Goal: Find specific page/section

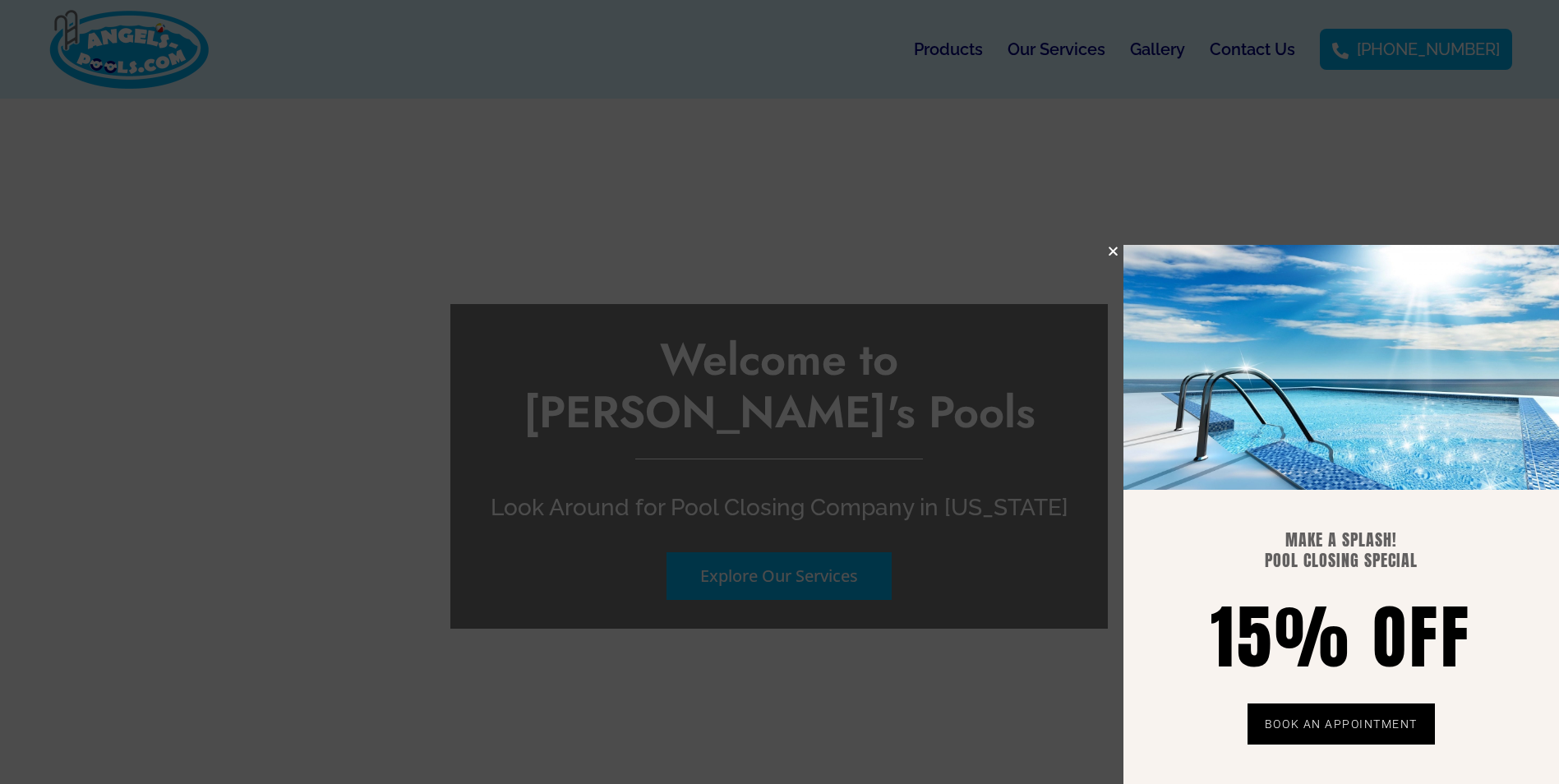
click at [1109, 248] on icon "Close" at bounding box center [1114, 251] width 13 height 13
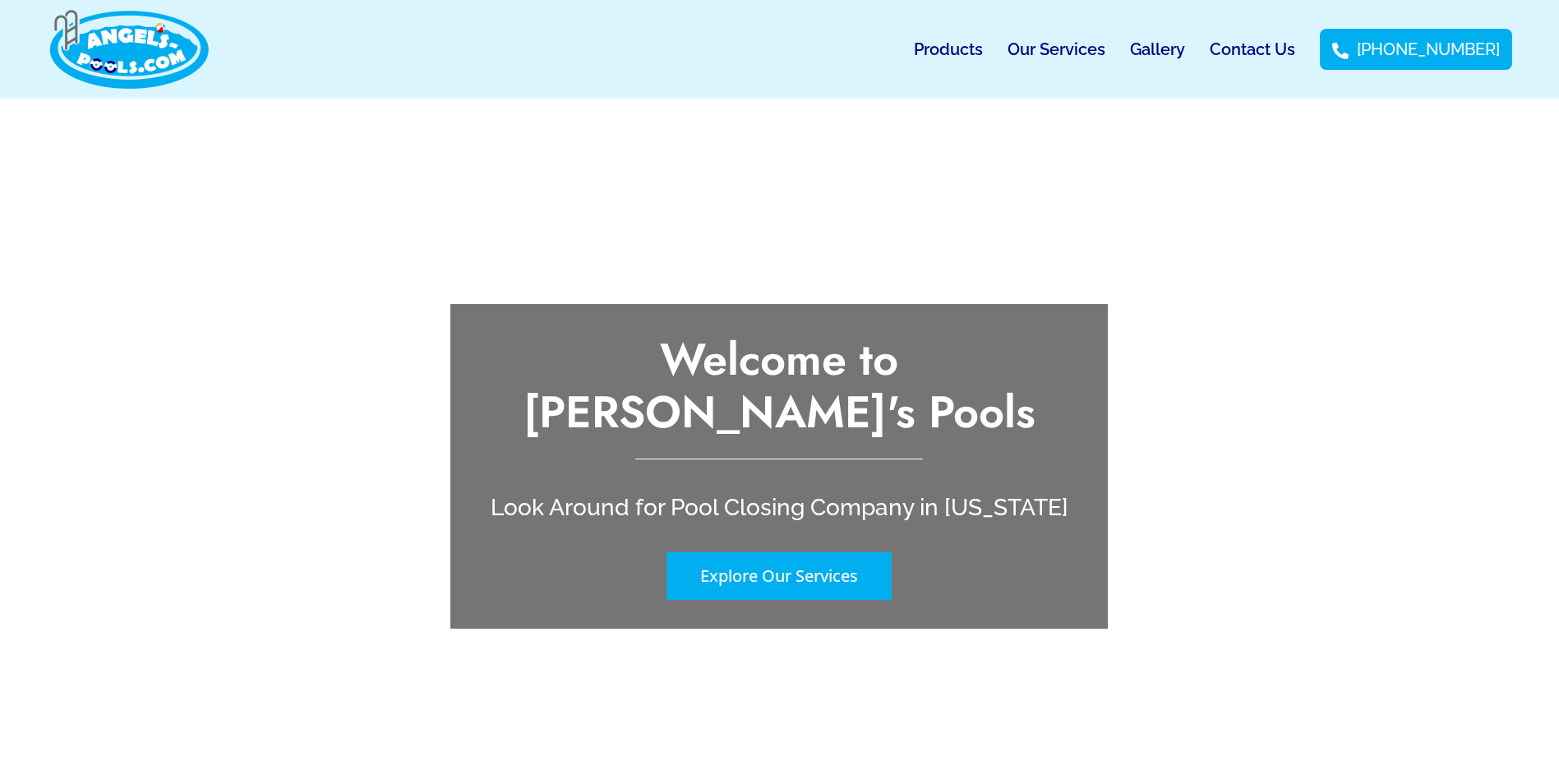
click at [1252, 34] on link "Contact Us" at bounding box center [1252, 50] width 85 height 38
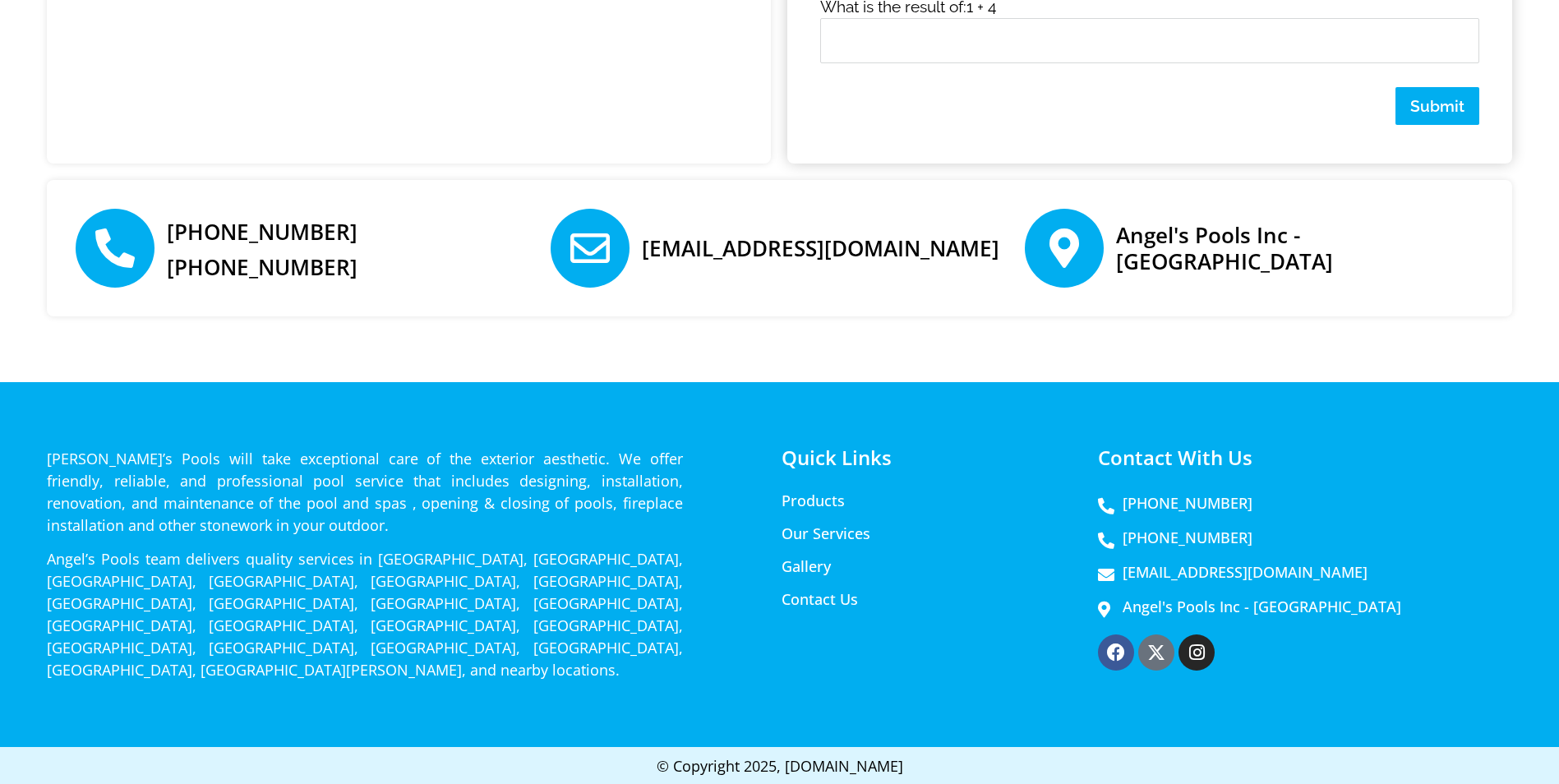
scroll to position [1316, 0]
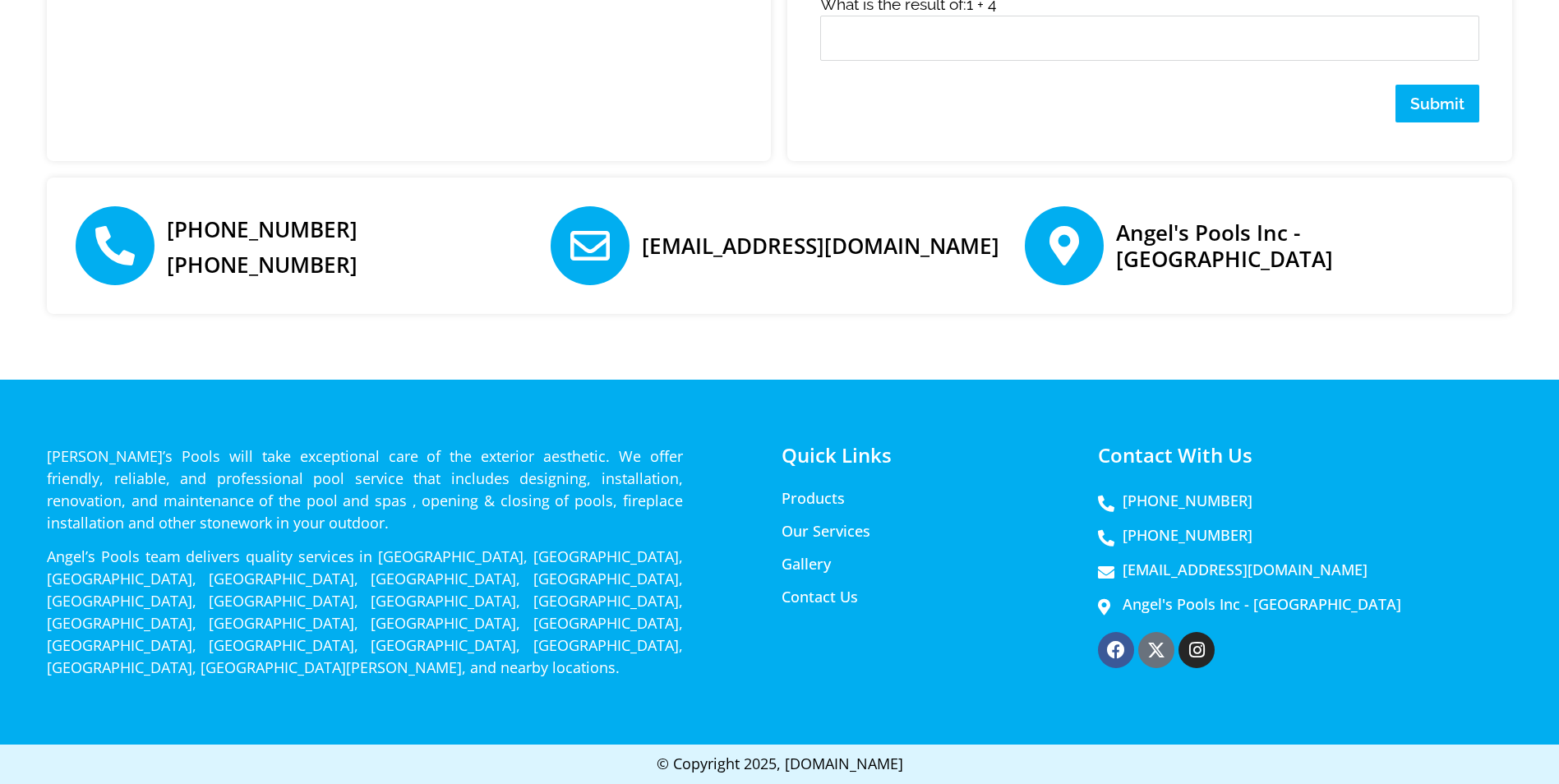
click at [848, 537] on link "Our Services" at bounding box center [920, 530] width 277 height 16
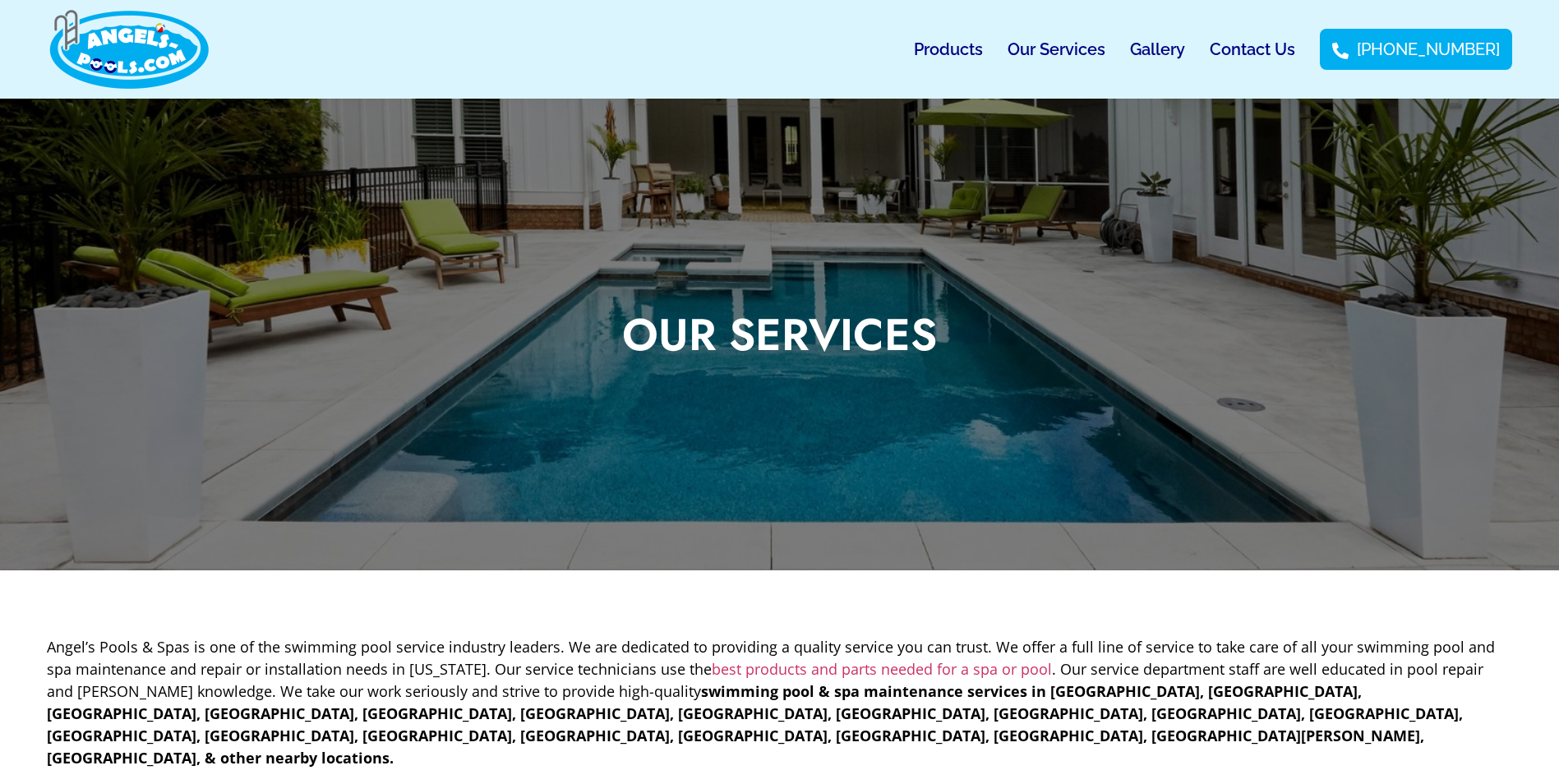
click at [109, 48] on img at bounding box center [129, 49] width 164 height 82
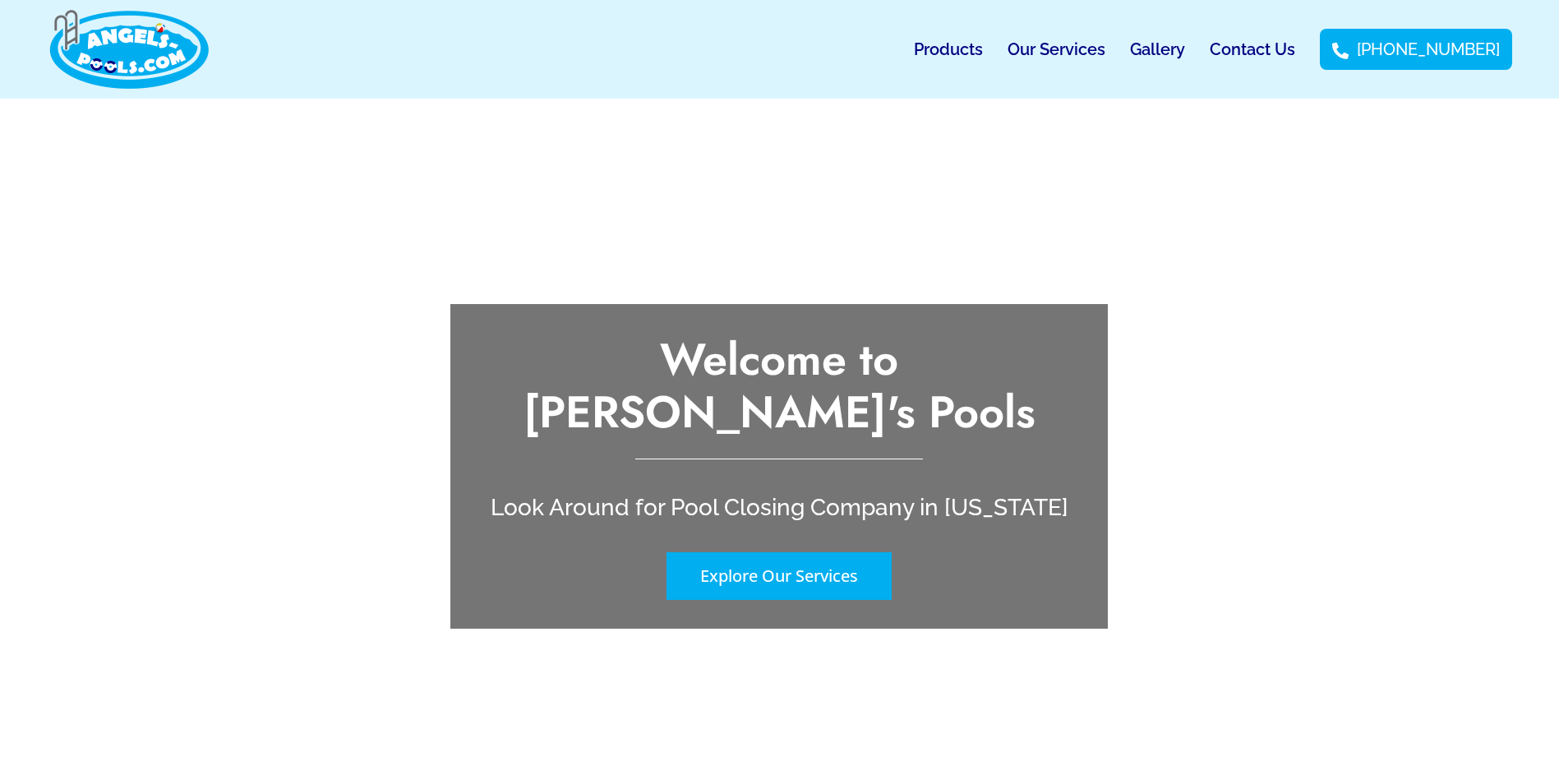
scroll to position [411, 0]
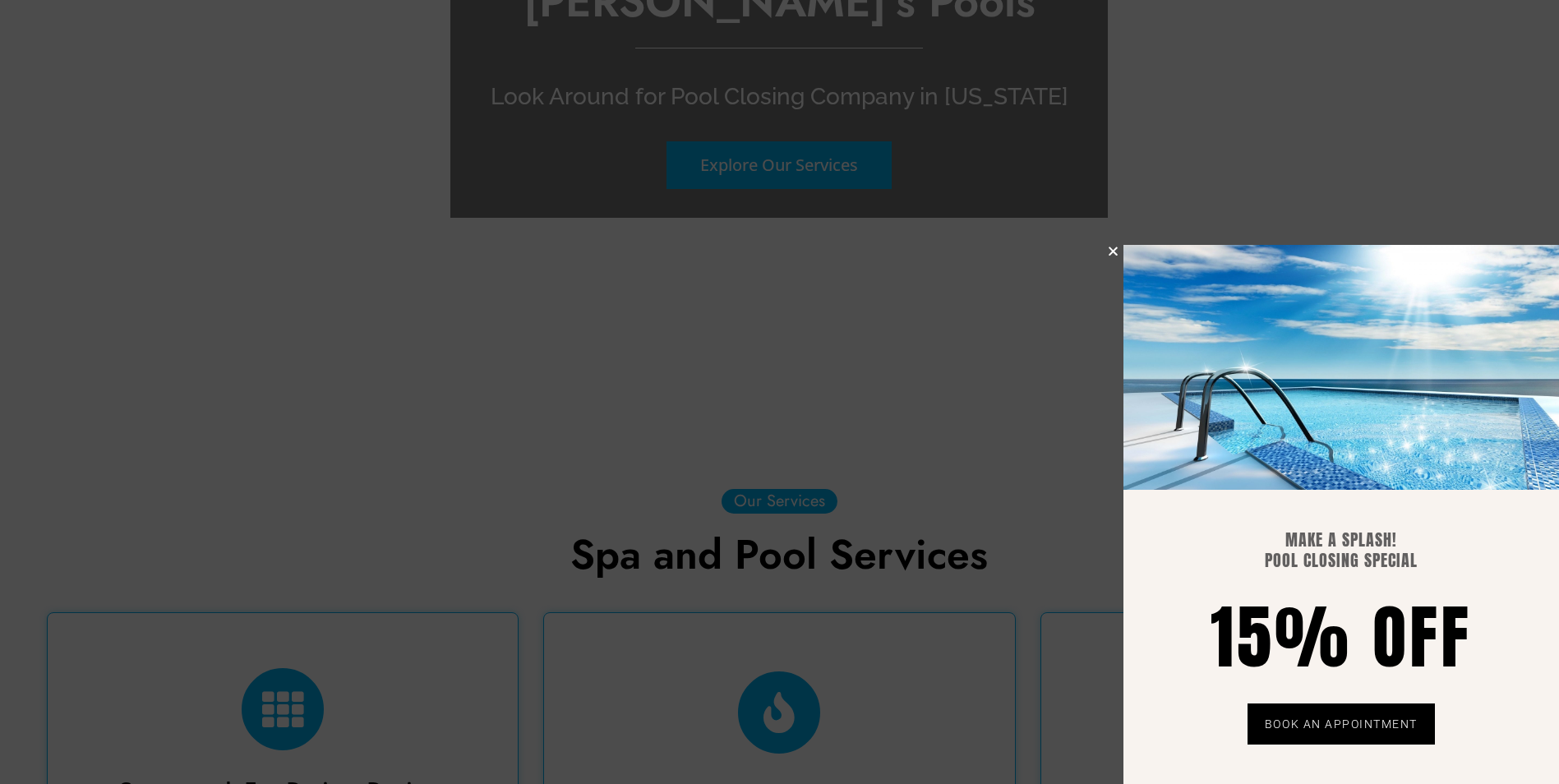
click at [1115, 253] on icon "Close" at bounding box center [1114, 251] width 13 height 13
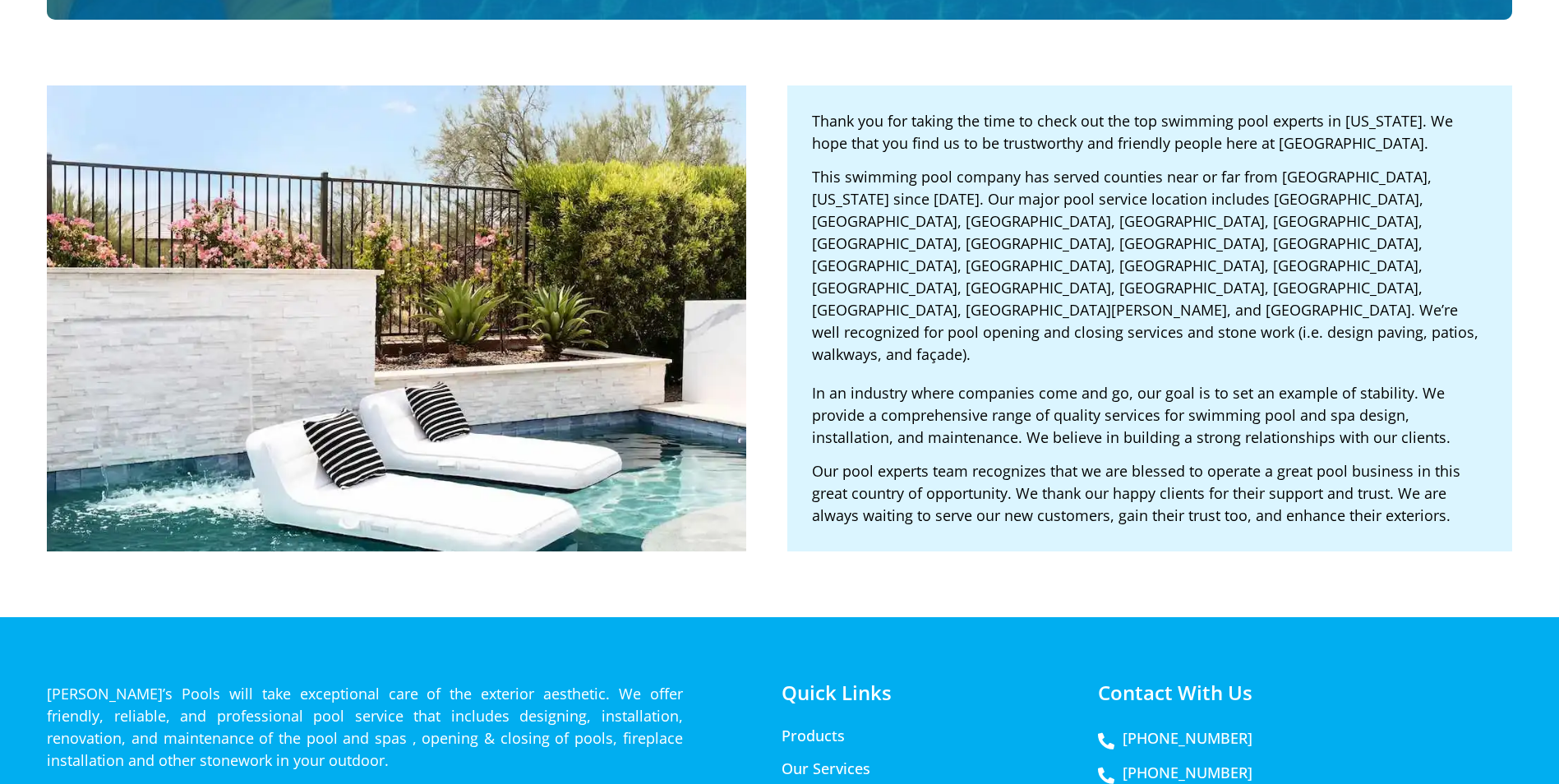
scroll to position [3906, 0]
